Goal: Information Seeking & Learning: Learn about a topic

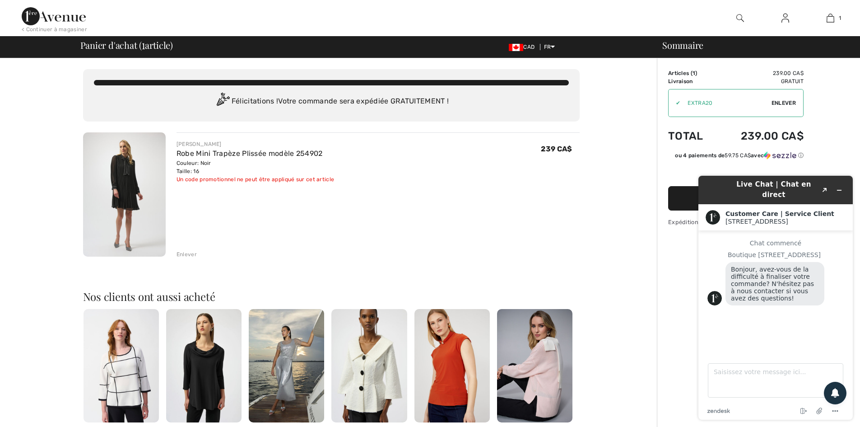
click at [135, 194] on img at bounding box center [124, 194] width 83 height 124
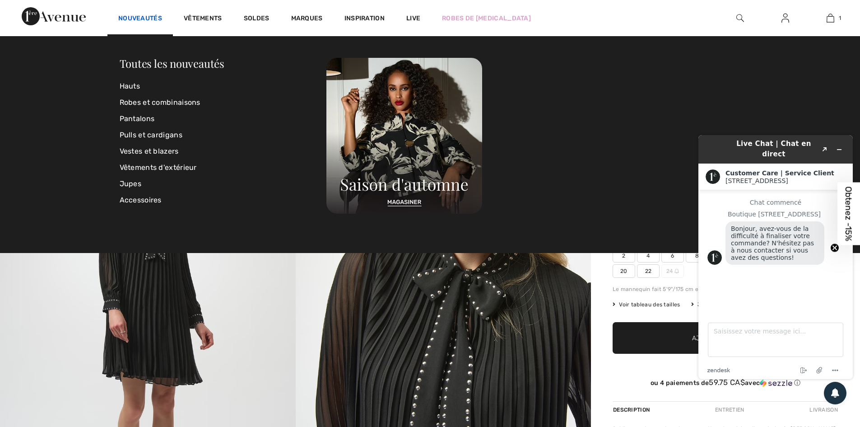
click at [146, 16] on link "Nouveautés" at bounding box center [140, 18] width 44 height 9
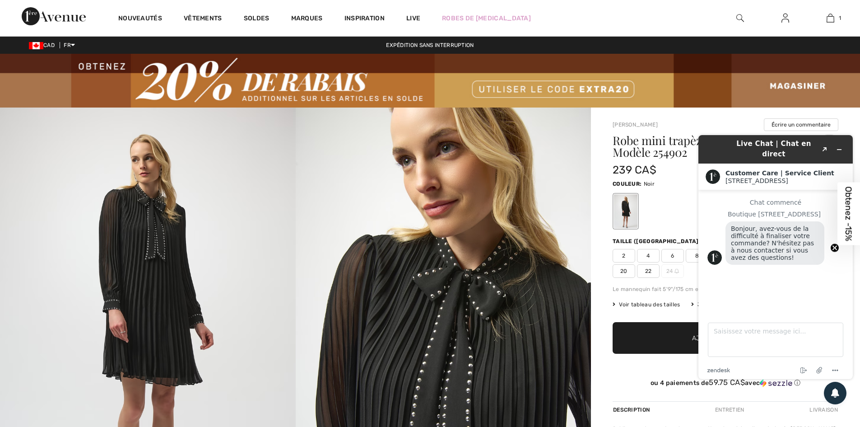
drag, startPoint x: 834, startPoint y: 248, endPoint x: 93, endPoint y: 114, distance: 752.9
click at [834, 248] on circle "Close teaser" at bounding box center [835, 247] width 9 height 9
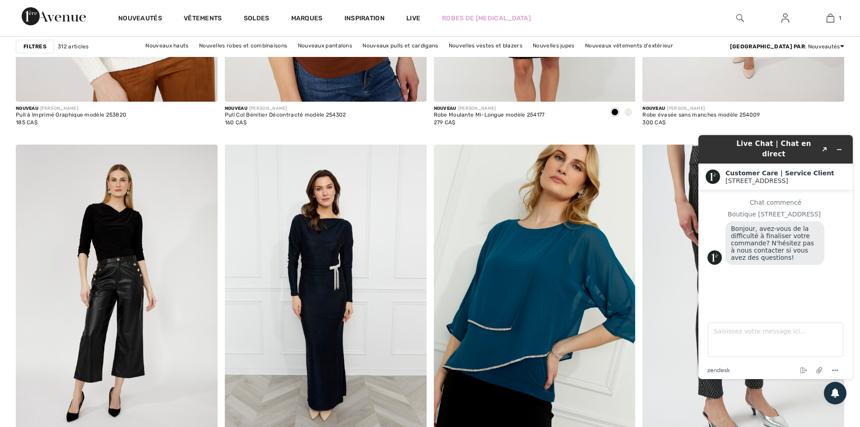
scroll to position [4696, 0]
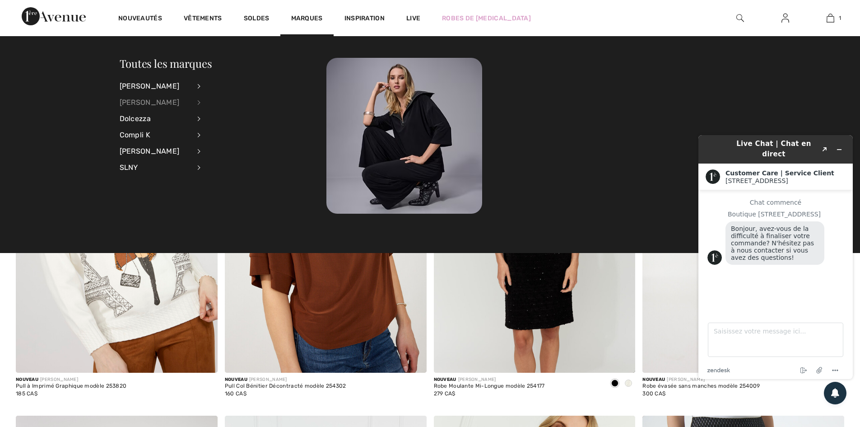
click at [153, 101] on div "[PERSON_NAME]" at bounding box center [155, 102] width 71 height 16
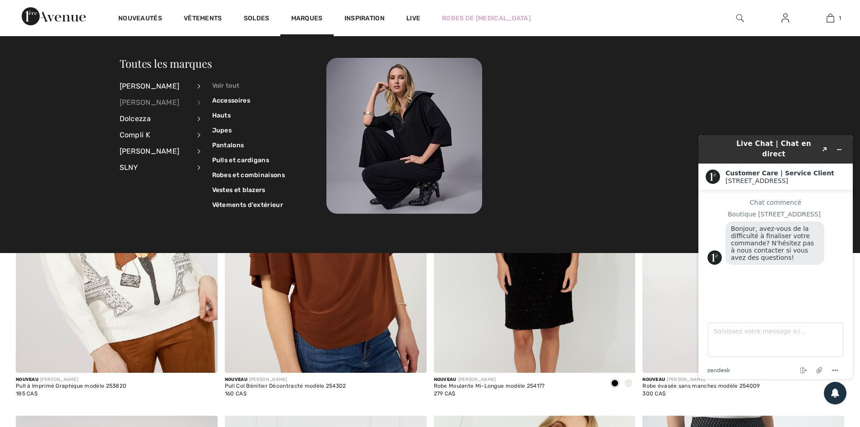
click at [224, 84] on link "Voir tout" at bounding box center [248, 85] width 73 height 15
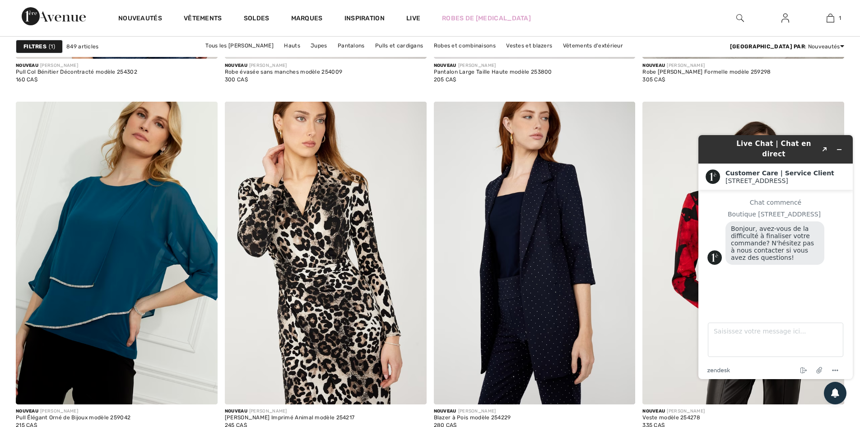
scroll to position [2664, 0]
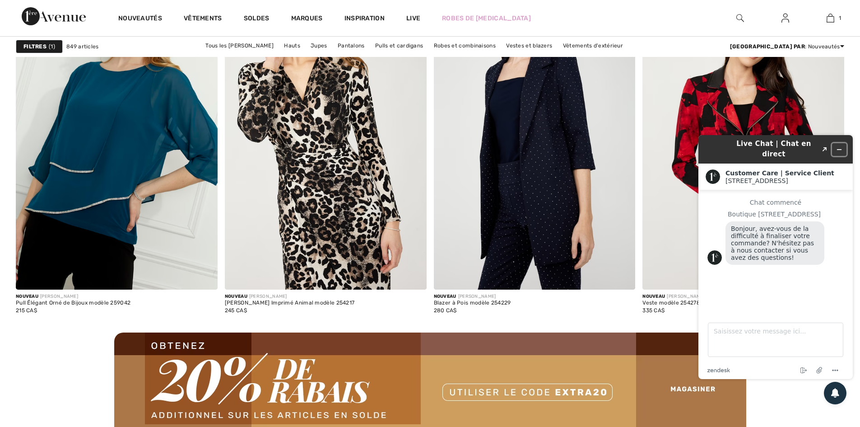
click at [837, 146] on icon "Réduire le widget" at bounding box center [839, 149] width 6 height 6
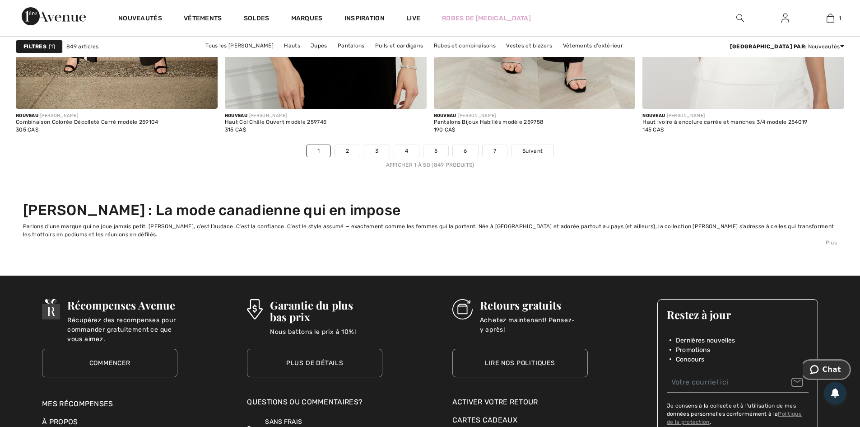
scroll to position [5508, 0]
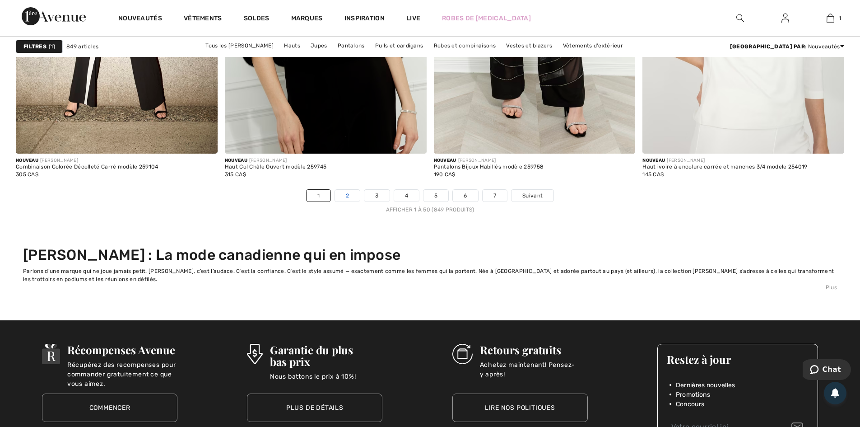
click at [349, 201] on link "2" at bounding box center [347, 196] width 25 height 12
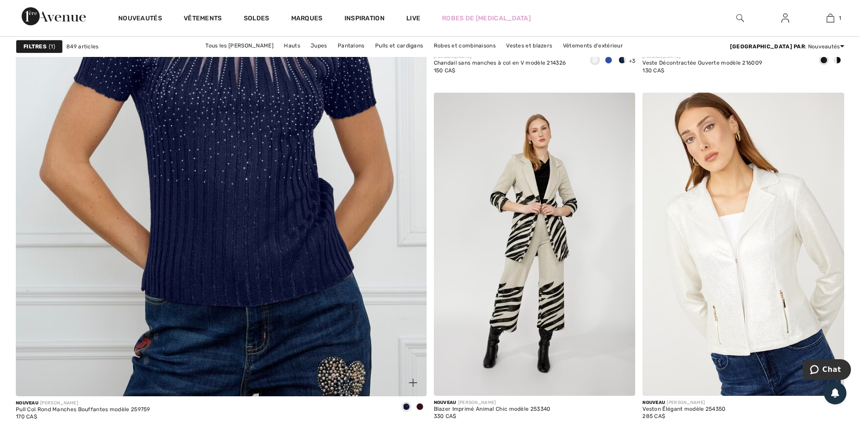
scroll to position [3386, 0]
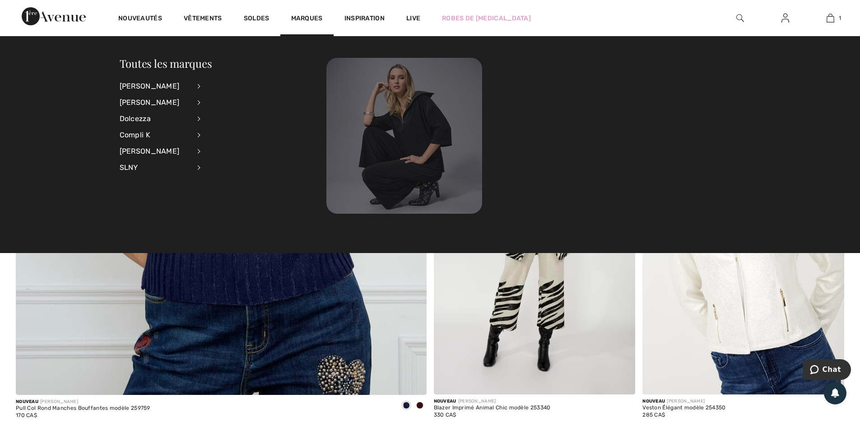
click at [420, 133] on img at bounding box center [404, 136] width 156 height 156
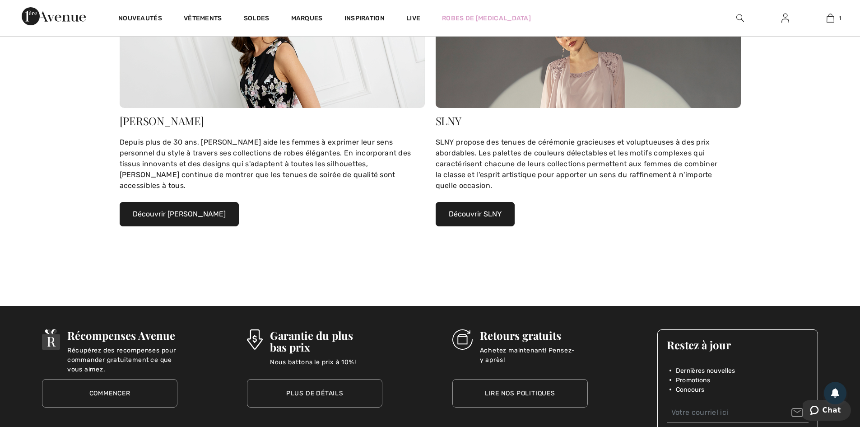
scroll to position [858, 0]
